Goal: Task Accomplishment & Management: Use online tool/utility

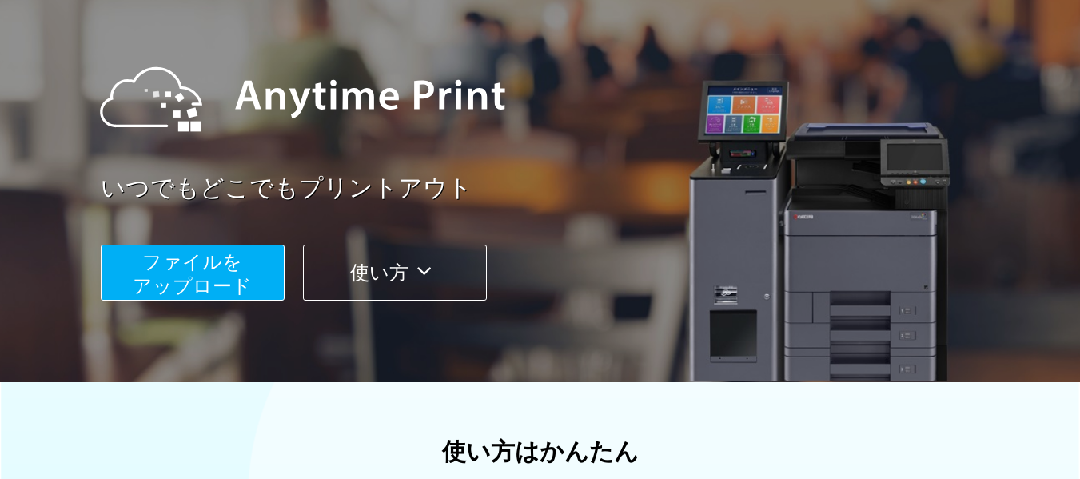
scroll to position [160, 0]
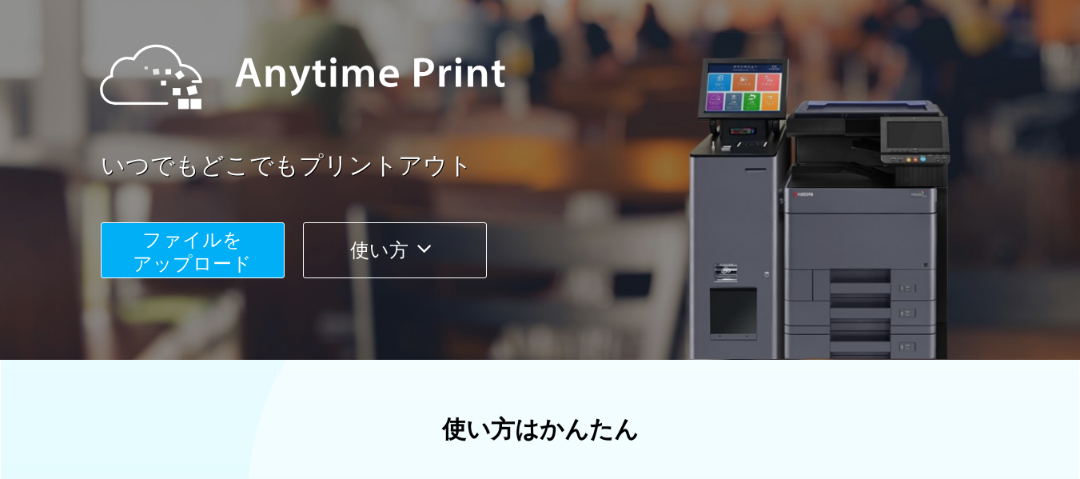
click at [192, 244] on span "ファイルを ​​アップロード" at bounding box center [192, 252] width 119 height 46
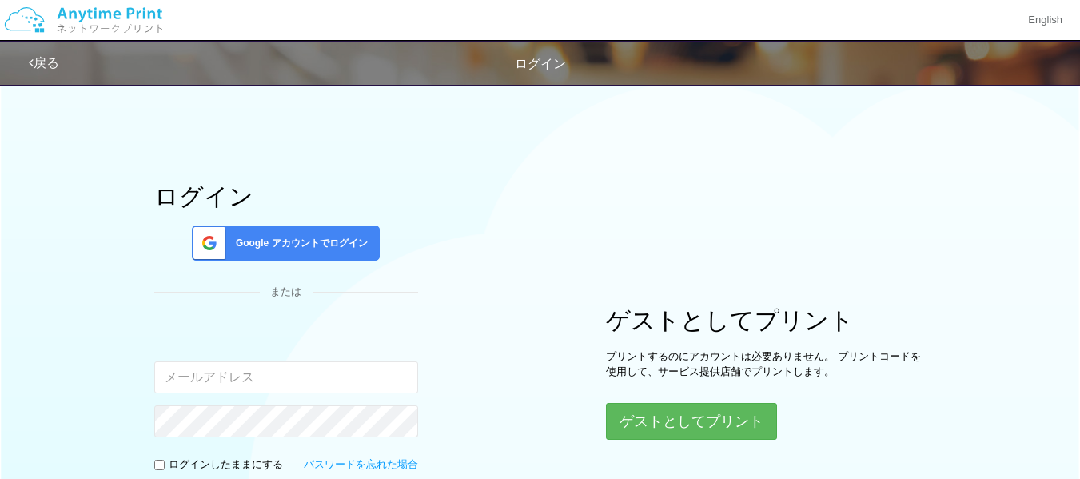
click at [301, 240] on span "Google アカウントでログイン" at bounding box center [298, 244] width 138 height 14
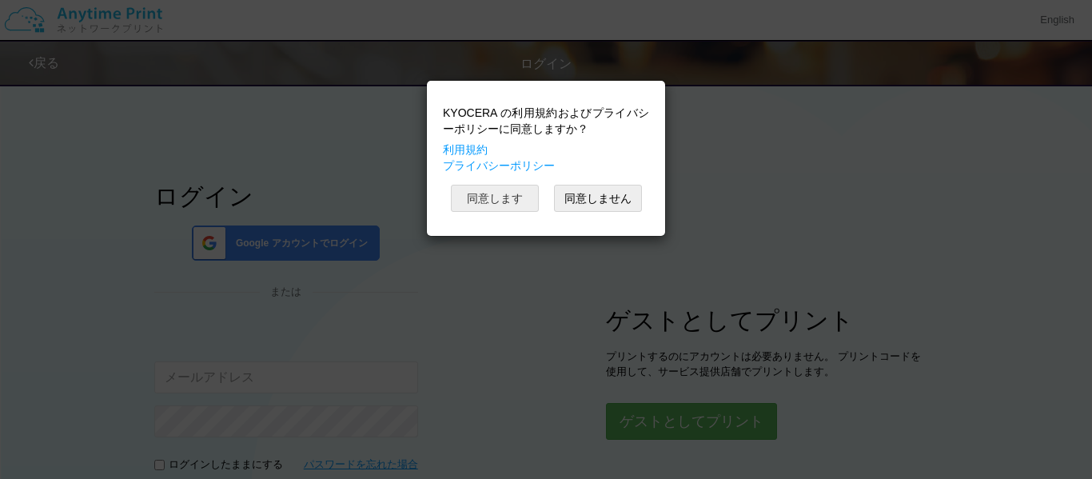
click at [485, 203] on button "同意します" at bounding box center [495, 198] width 88 height 27
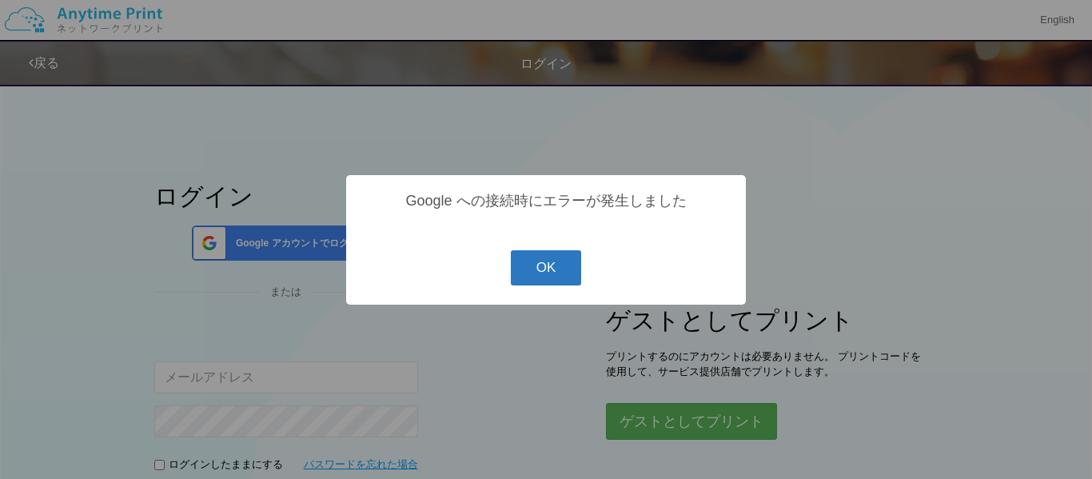
click at [553, 278] on button "OK" at bounding box center [546, 267] width 71 height 35
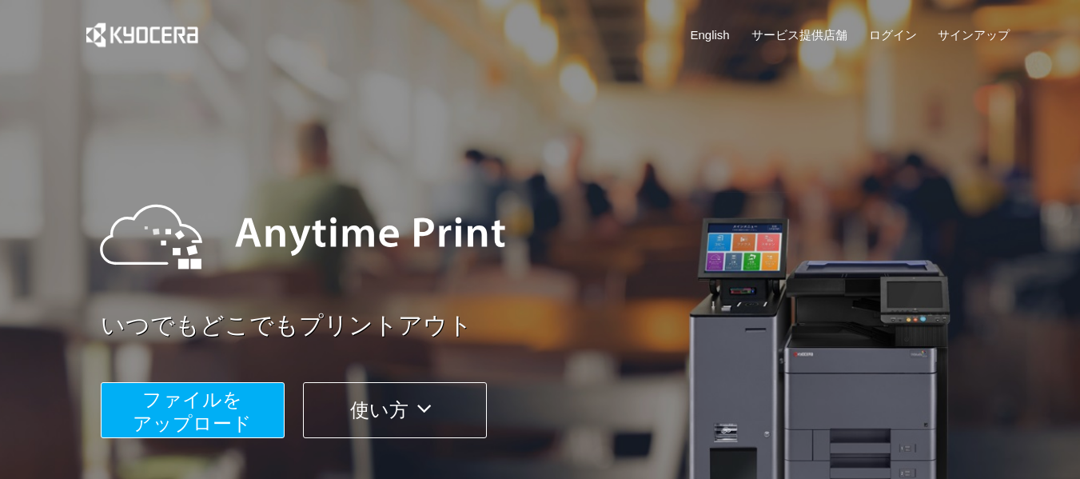
scroll to position [160, 0]
click at [173, 413] on span "ファイルを ​​アップロード" at bounding box center [192, 412] width 119 height 46
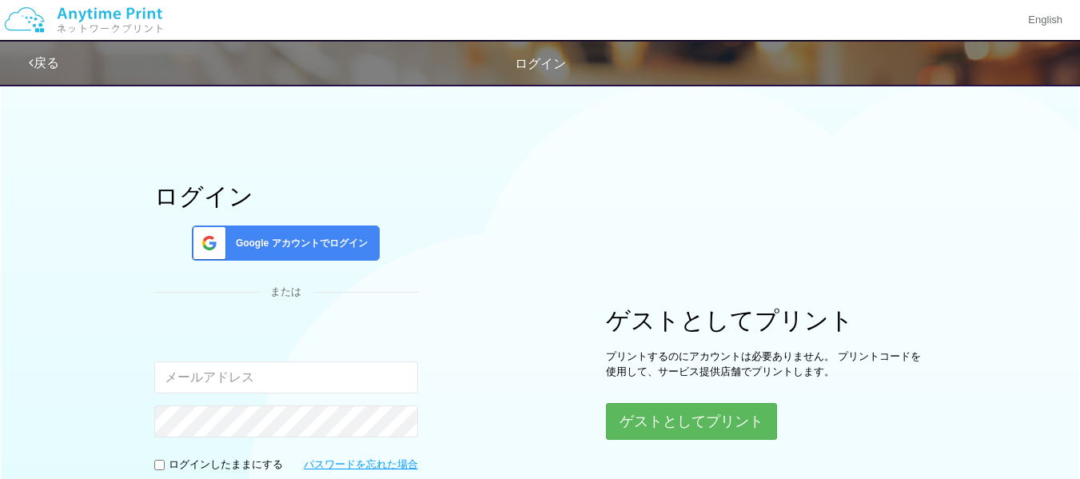
click at [301, 237] on span "Google アカウントでログイン" at bounding box center [298, 244] width 138 height 14
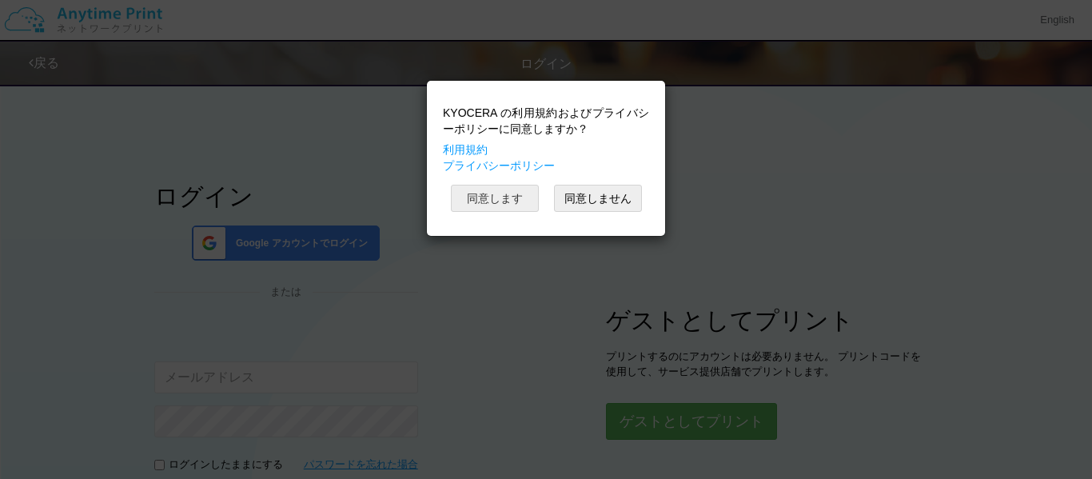
click at [468, 202] on button "同意します" at bounding box center [495, 198] width 88 height 27
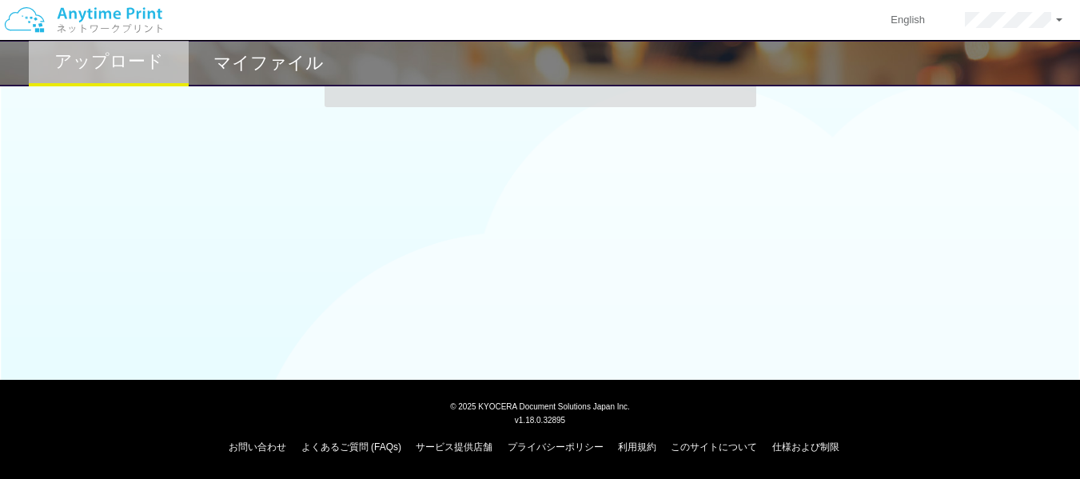
scroll to position [74, 0]
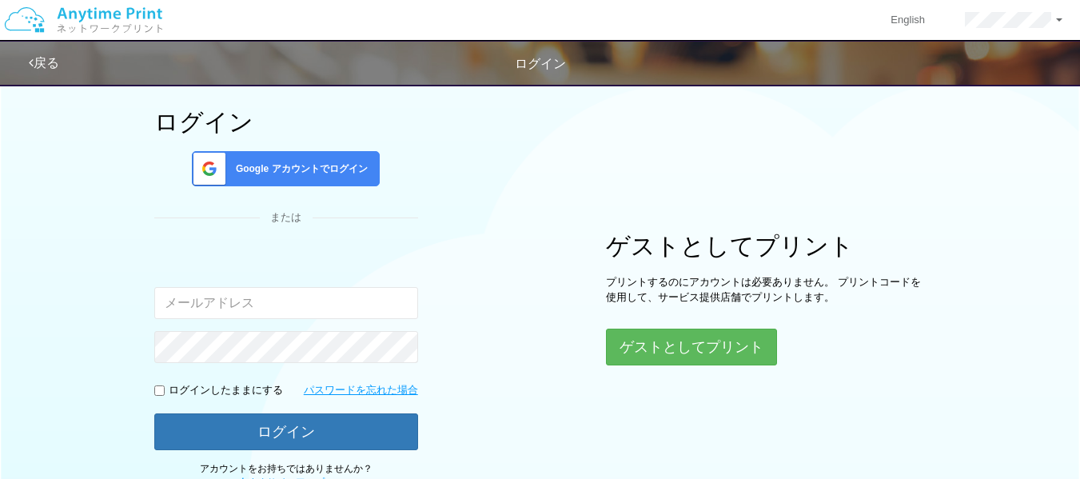
scroll to position [160, 0]
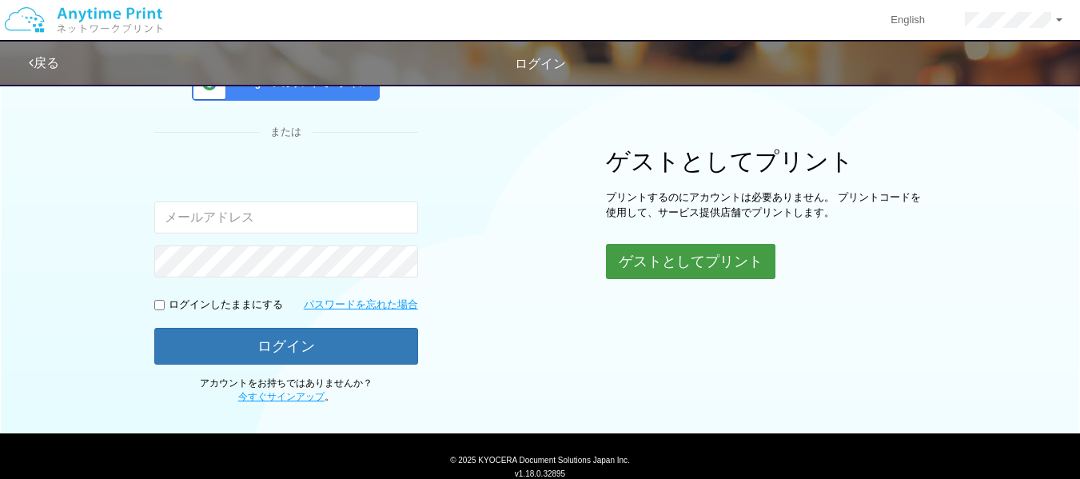
click at [687, 263] on button "ゲストとしてプリント" at bounding box center [691, 261] width 170 height 35
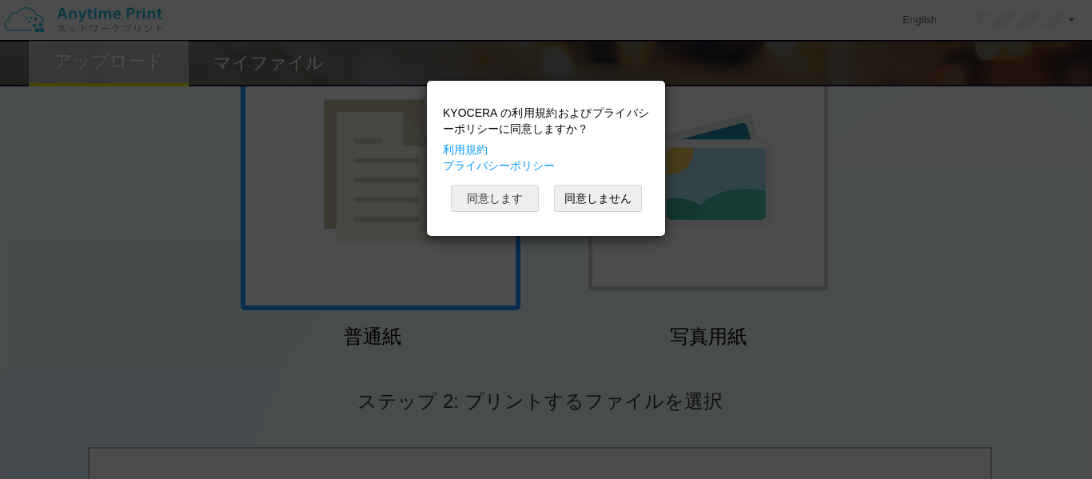
click at [500, 199] on button "同意します" at bounding box center [495, 198] width 88 height 27
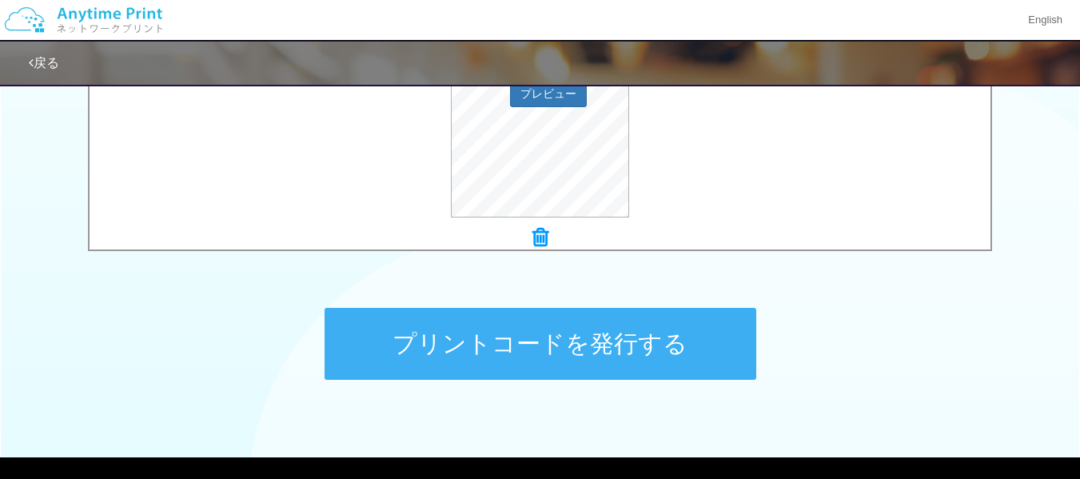
scroll to position [720, 0]
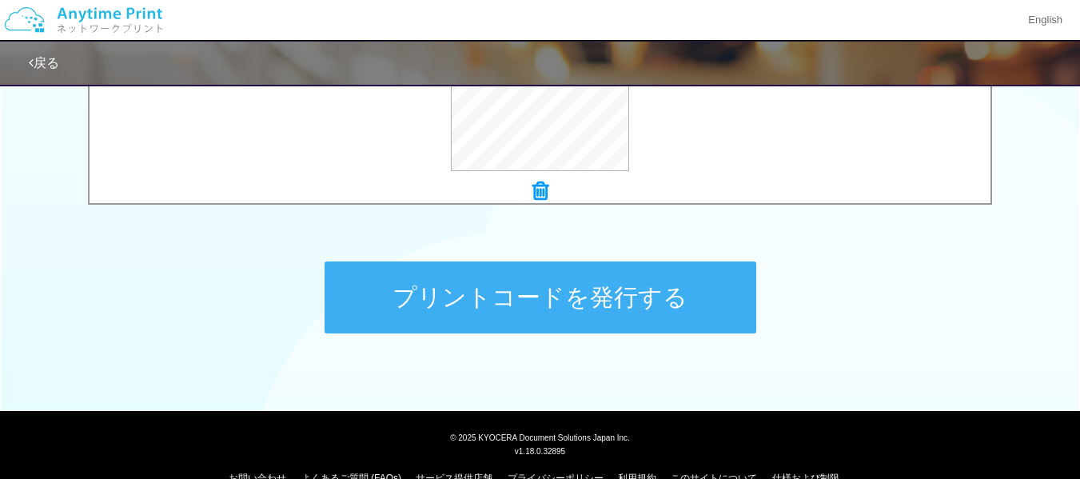
click at [522, 290] on button "プリントコードを発行する" at bounding box center [541, 297] width 432 height 72
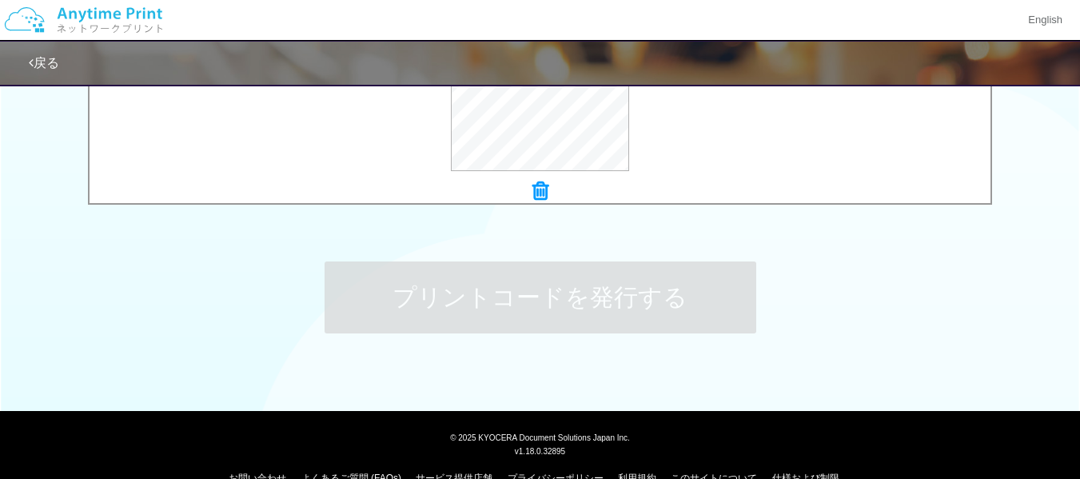
scroll to position [0, 0]
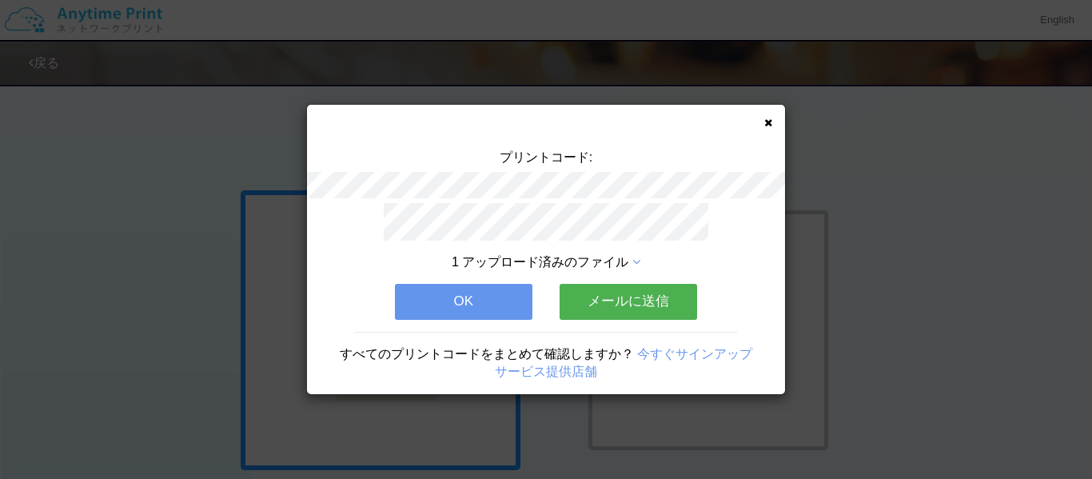
click at [774, 120] on div "プリントコード: 1 アップロード済みのファイル OK メールに送信 すべてのプリントコードをまとめて確認しますか？ 今すぐサインアップ サービス提供店舗" at bounding box center [546, 249] width 478 height 289
click at [489, 296] on button "OK" at bounding box center [464, 301] width 138 height 35
